Goal: Task Accomplishment & Management: Use online tool/utility

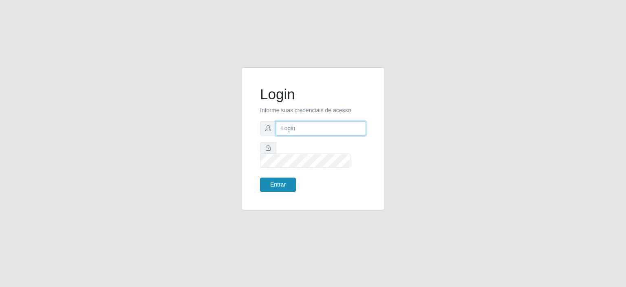
type input "[EMAIL_ADDRESS][DOMAIN_NAME]"
click at [273, 179] on button "Entrar" at bounding box center [278, 184] width 36 height 14
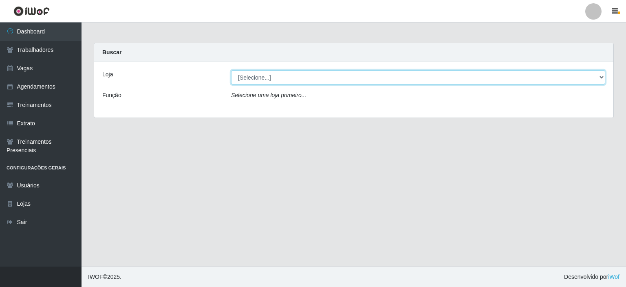
click at [246, 79] on select "[Selecione...] Preço Bom Supermercado" at bounding box center [418, 77] width 374 height 14
select select "387"
click at [231, 70] on select "[Selecione...] Preço Bom Supermercado" at bounding box center [418, 77] width 374 height 14
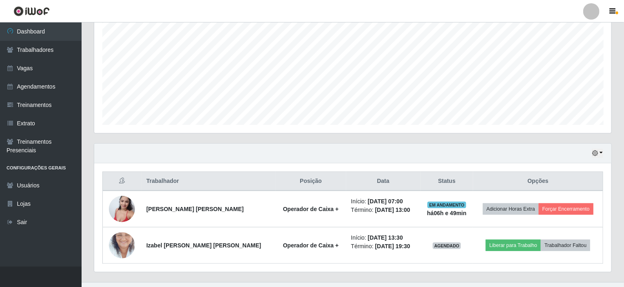
scroll to position [181, 0]
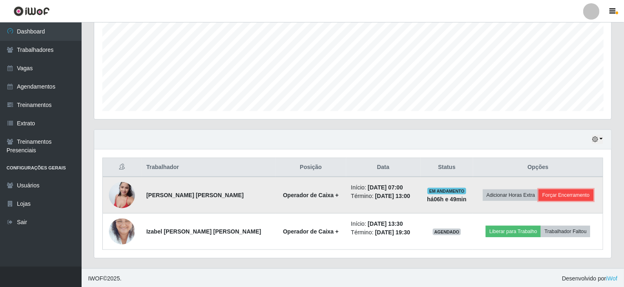
click at [563, 191] on button "Forçar Encerramento" at bounding box center [566, 194] width 55 height 11
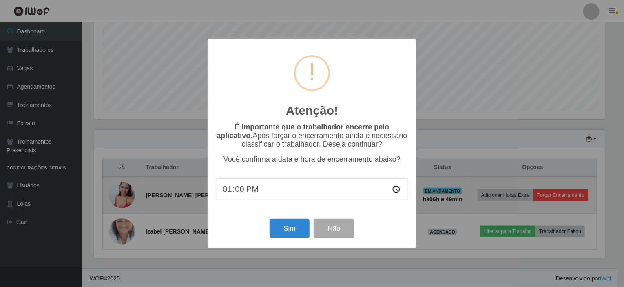
scroll to position [169, 514]
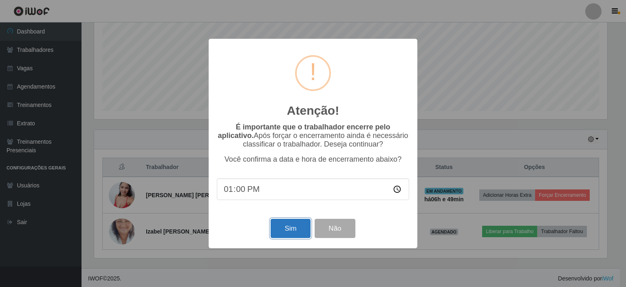
click at [289, 234] on button "Sim" at bounding box center [291, 228] width 40 height 19
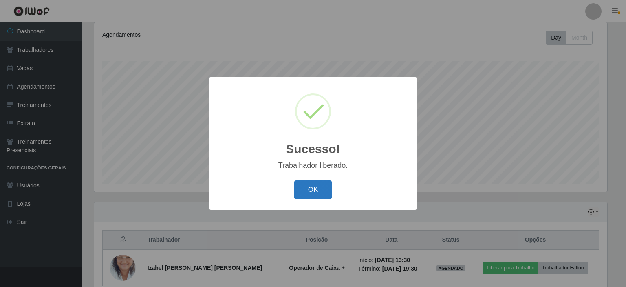
click at [312, 191] on button "OK" at bounding box center [313, 189] width 38 height 19
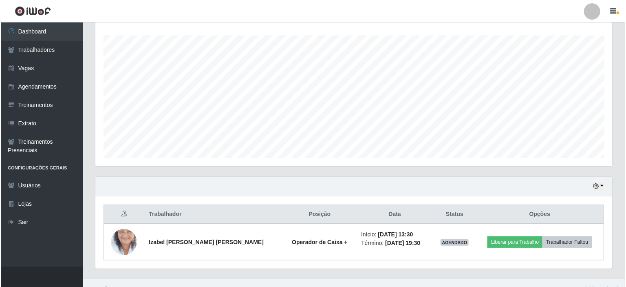
scroll to position [144, 0]
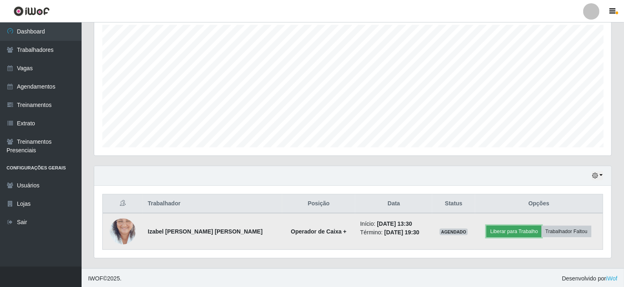
click at [508, 228] on button "Liberar para Trabalho" at bounding box center [513, 230] width 55 height 11
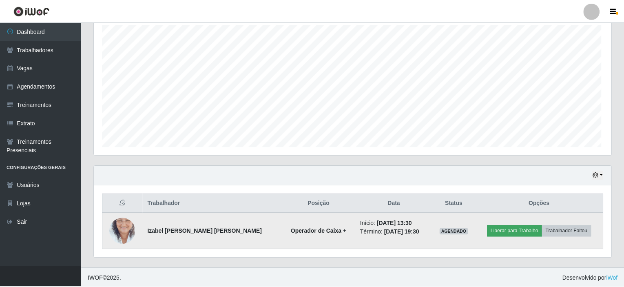
scroll to position [169, 514]
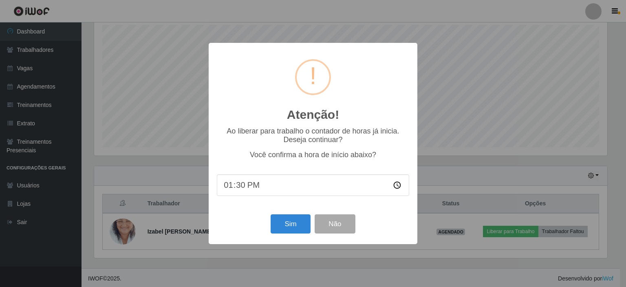
click at [241, 187] on input "13:30" at bounding box center [313, 185] width 192 height 22
type input "13:48"
click at [286, 226] on button "Sim" at bounding box center [291, 223] width 40 height 19
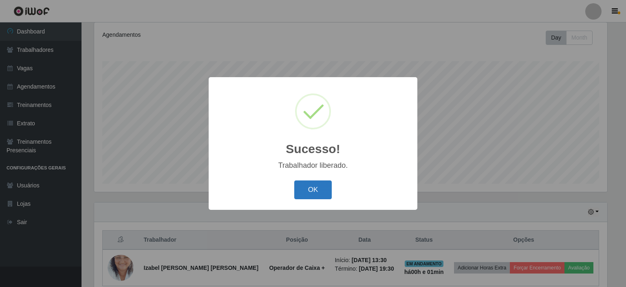
click at [309, 187] on button "OK" at bounding box center [313, 189] width 38 height 19
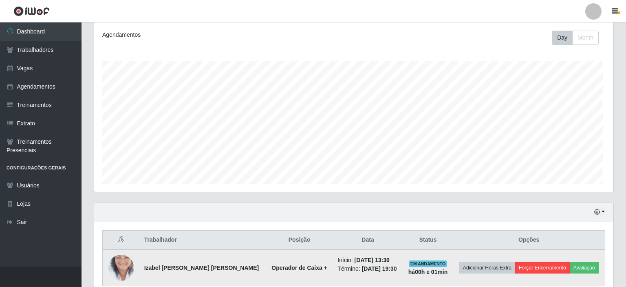
scroll to position [169, 517]
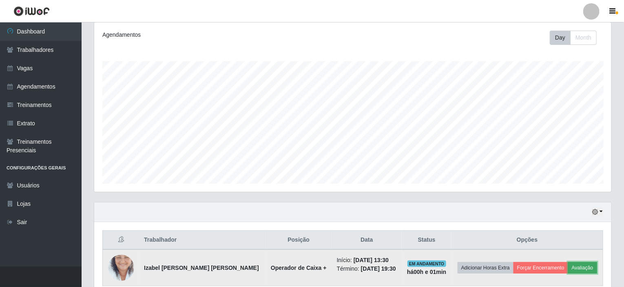
click at [574, 262] on button "Avaliação" at bounding box center [582, 267] width 29 height 11
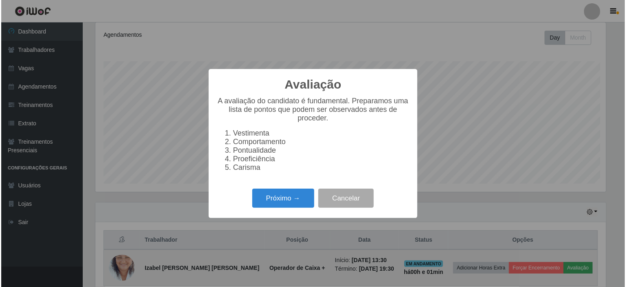
scroll to position [169, 514]
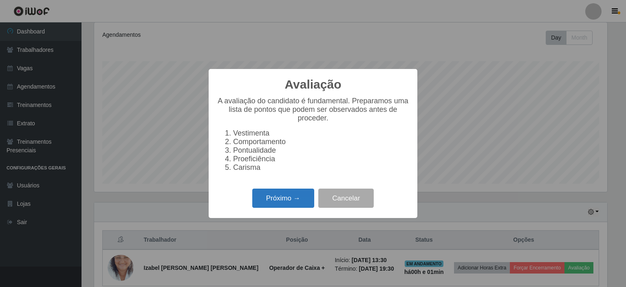
click at [285, 208] on button "Próximo →" at bounding box center [283, 197] width 62 height 19
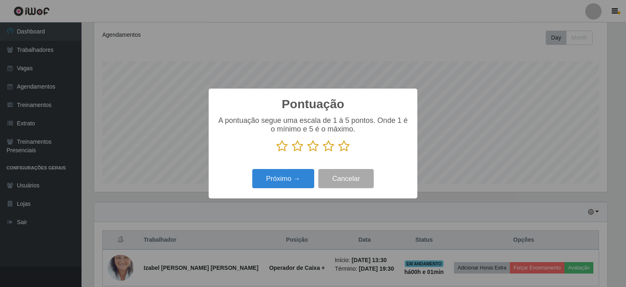
click at [340, 148] on icon at bounding box center [343, 146] width 11 height 12
click at [338, 152] on input "radio" at bounding box center [338, 152] width 0 height 0
click at [294, 176] on button "Próximo →" at bounding box center [283, 178] width 62 height 19
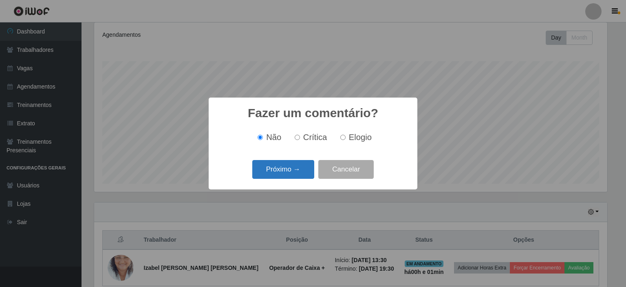
click at [292, 171] on button "Próximo →" at bounding box center [283, 169] width 62 height 19
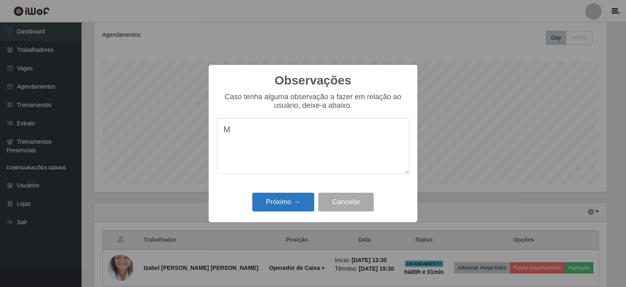
type textarea "M"
click at [288, 203] on button "Próximo →" at bounding box center [283, 201] width 62 height 19
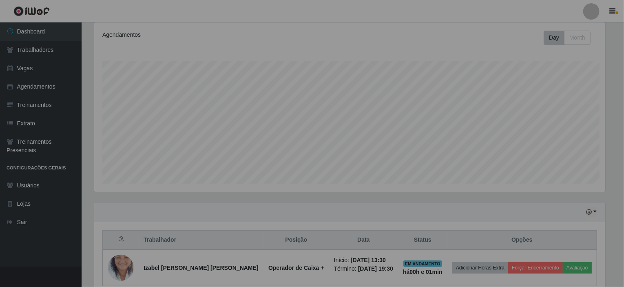
scroll to position [169, 517]
